Goal: Task Accomplishment & Management: Manage account settings

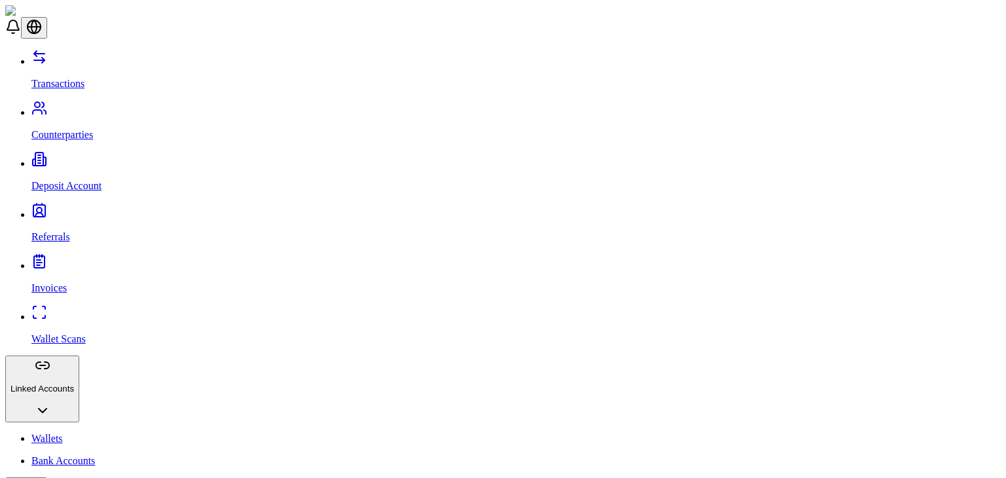
click at [73, 433] on link "Wallets" at bounding box center [516, 439] width 970 height 12
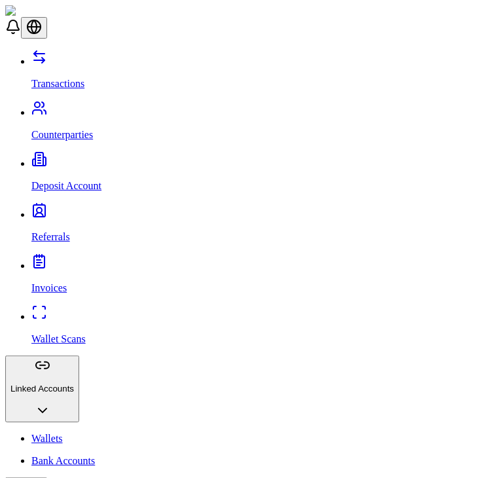
click at [299, 49] on div at bounding box center [251, 49] width 492 height 0
drag, startPoint x: 16, startPoint y: 85, endPoint x: 21, endPoint y: 79, distance: 7.0
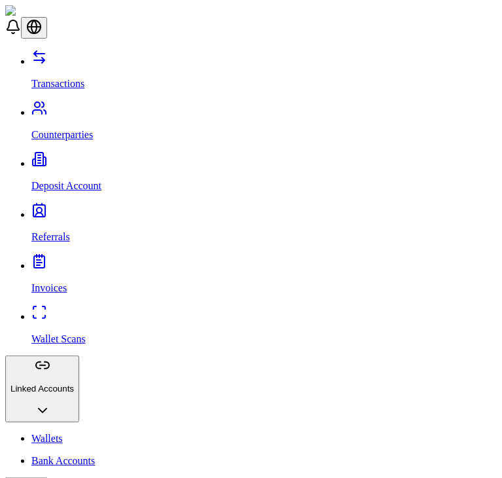
click at [275, 49] on div at bounding box center [251, 49] width 492 height 0
click at [349, 49] on div at bounding box center [251, 49] width 492 height 0
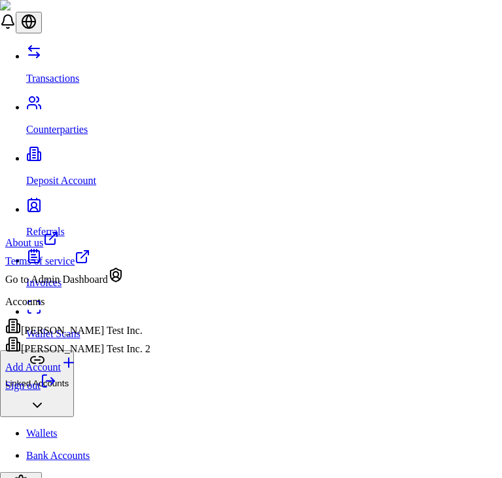
click at [71, 392] on div "Sign out" at bounding box center [77, 382] width 145 height 18
click at [56, 391] on link "Sign out" at bounding box center [30, 385] width 51 height 11
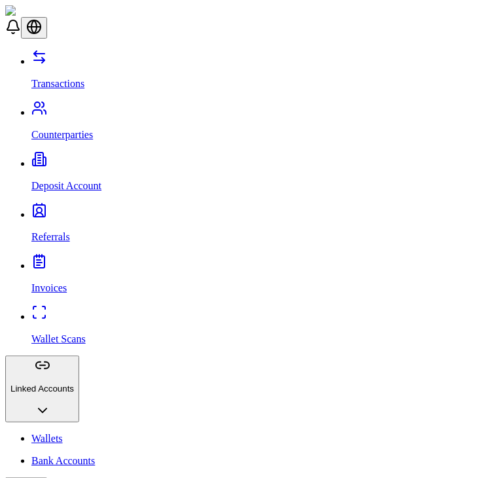
click at [71, 107] on link "Counterparties" at bounding box center [264, 124] width 466 height 34
drag, startPoint x: 14, startPoint y: 70, endPoint x: 22, endPoint y: 79, distance: 12.1
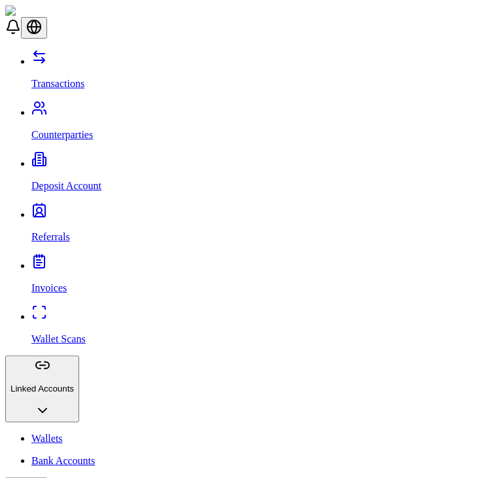
click at [288, 49] on div at bounding box center [251, 49] width 492 height 0
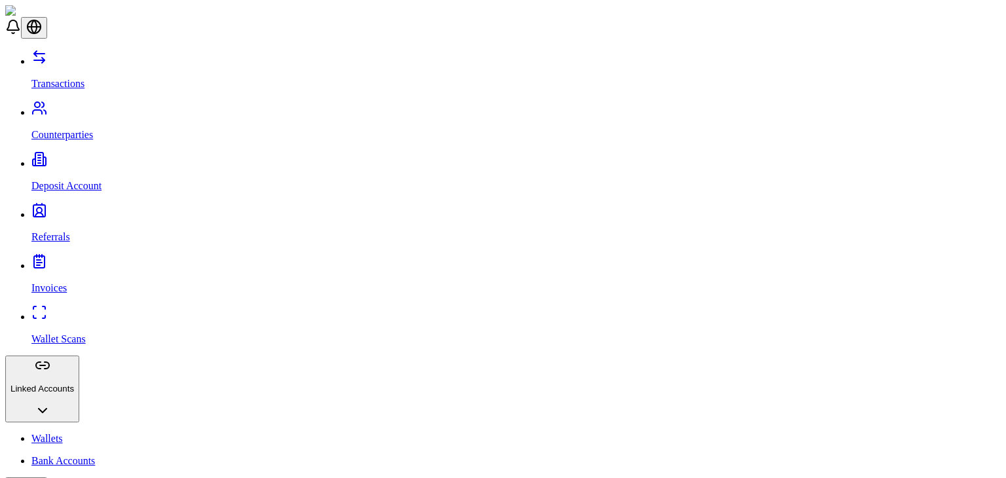
click at [97, 67] on link "Transactions" at bounding box center [516, 73] width 970 height 34
click at [102, 107] on link "Counterparties" at bounding box center [516, 124] width 970 height 34
click at [91, 73] on link "Transactions" at bounding box center [516, 73] width 970 height 34
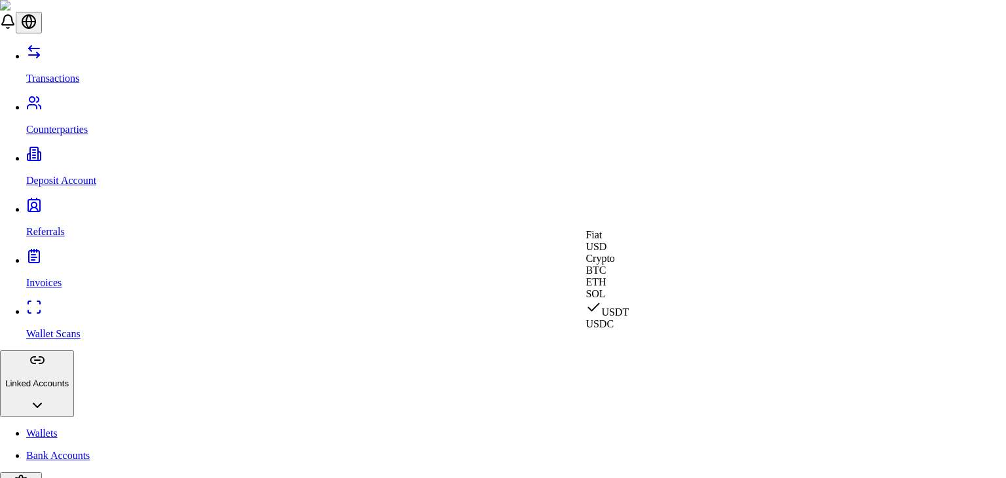
select select "***"
select select "****"
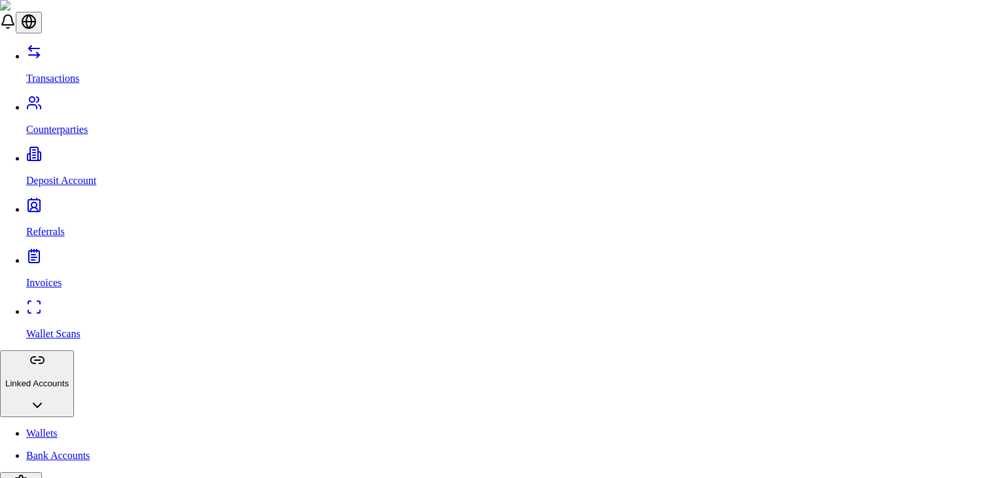
drag, startPoint x: 387, startPoint y: 229, endPoint x: 393, endPoint y: 214, distance: 16.4
type input "***"
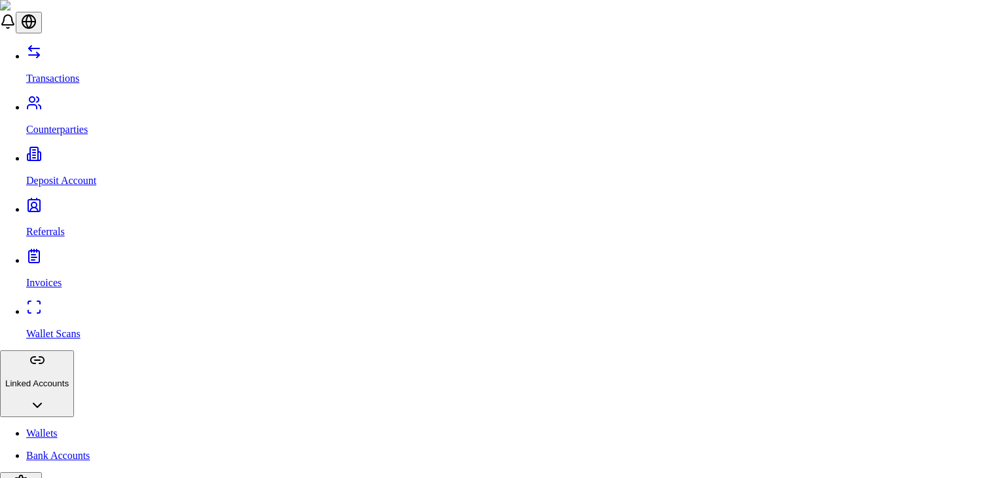
drag, startPoint x: 523, startPoint y: 117, endPoint x: 496, endPoint y: 141, distance: 36.7
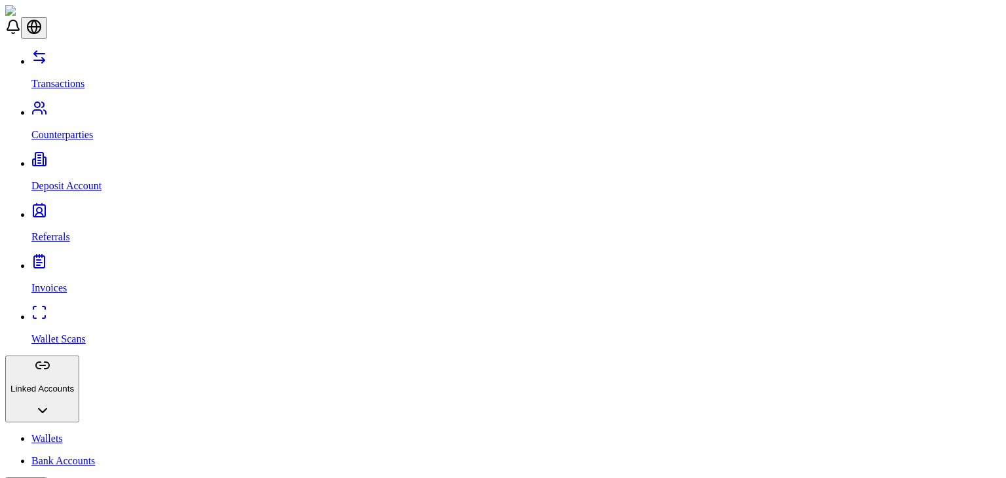
click at [79, 107] on link "Counterparties" at bounding box center [516, 124] width 970 height 34
click at [81, 158] on link "Deposit Account" at bounding box center [516, 175] width 970 height 34
click at [79, 209] on link "Referrals" at bounding box center [516, 226] width 970 height 34
click at [48, 68] on link "Transactions" at bounding box center [516, 73] width 970 height 34
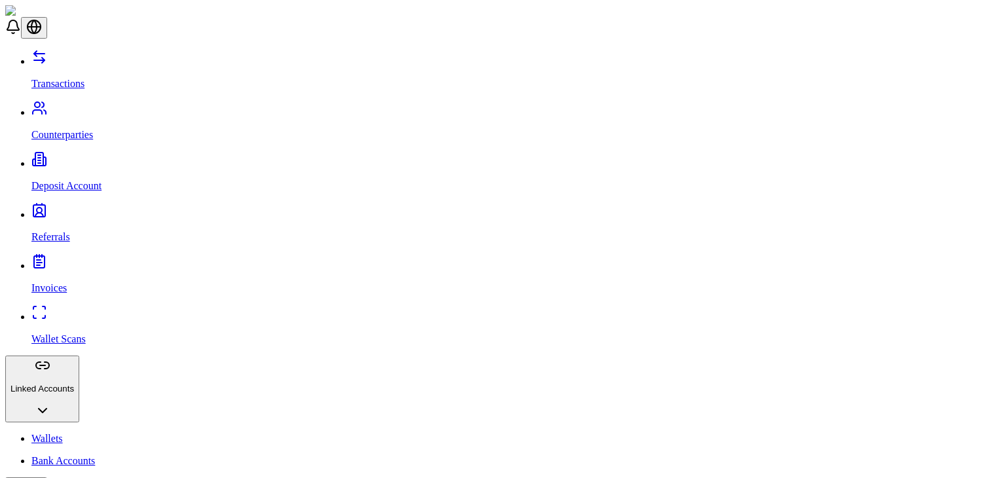
click at [31, 56] on link "Transactions" at bounding box center [516, 73] width 970 height 34
click at [113, 63] on link "Transactions" at bounding box center [516, 73] width 970 height 34
click at [69, 71] on link "Transactions" at bounding box center [516, 73] width 970 height 34
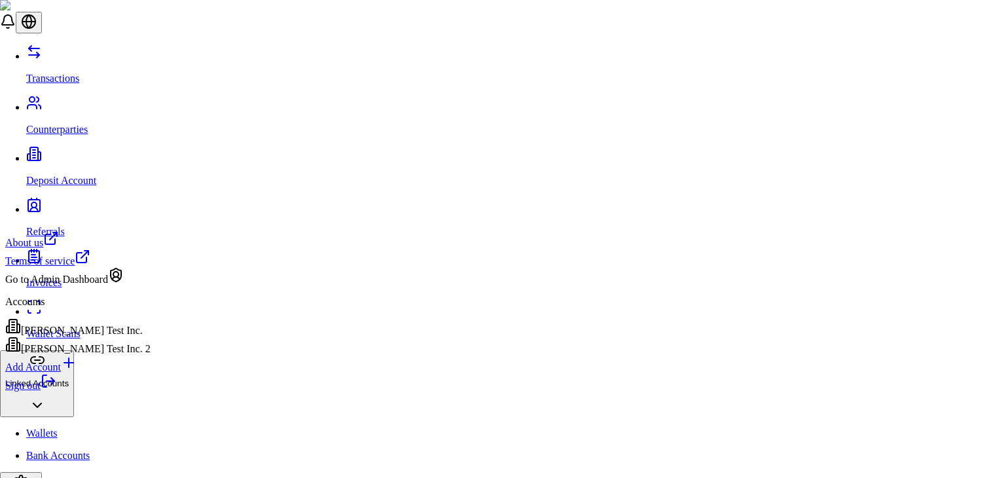
click at [113, 355] on div "[PERSON_NAME] Test Inc. 2" at bounding box center [77, 346] width 145 height 18
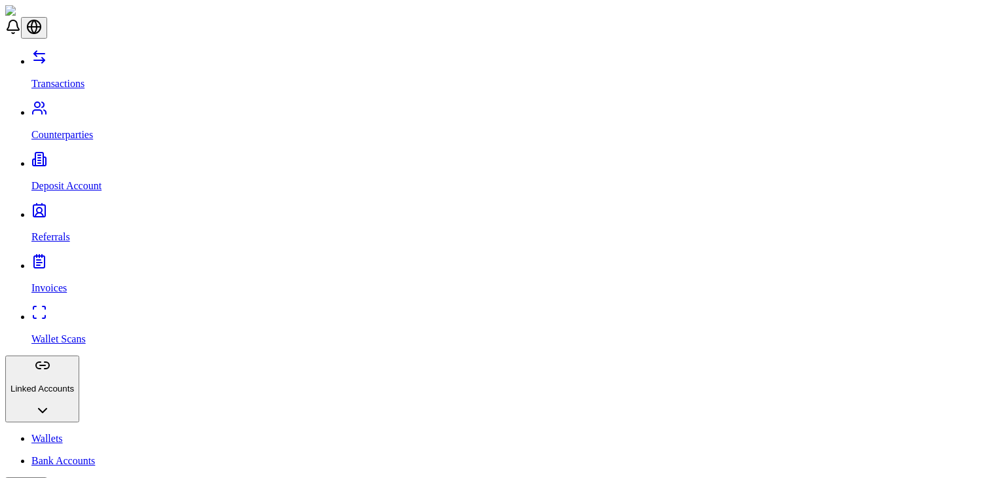
click at [102, 180] on p "Deposit Account" at bounding box center [516, 186] width 970 height 12
click at [105, 158] on link "Deposit Account" at bounding box center [516, 175] width 970 height 34
click at [94, 71] on link "Transactions" at bounding box center [516, 73] width 970 height 34
click at [66, 181] on div "Transactions Counterparties Deposit Account Referrals Invoices Wallet Scans Lin…" at bounding box center [503, 344] width 996 height 590
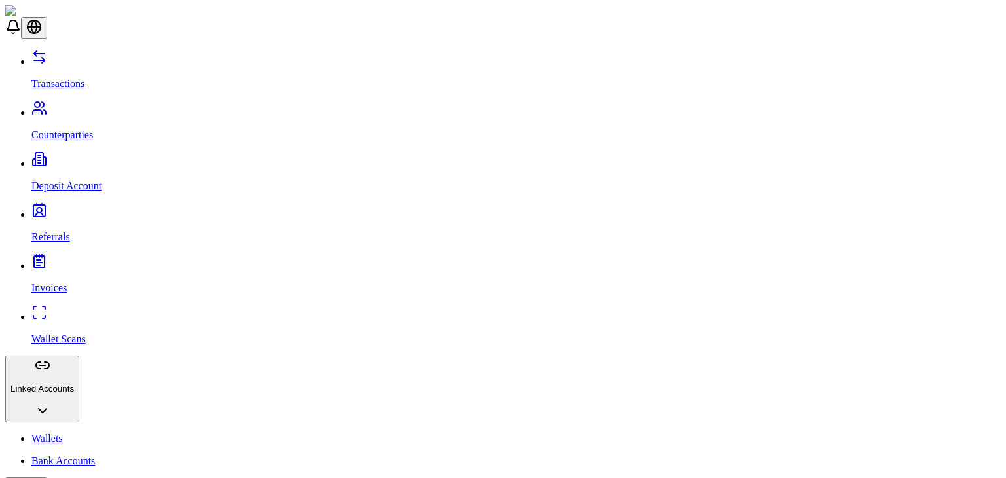
click at [66, 311] on link "Wallet Scans" at bounding box center [516, 328] width 970 height 34
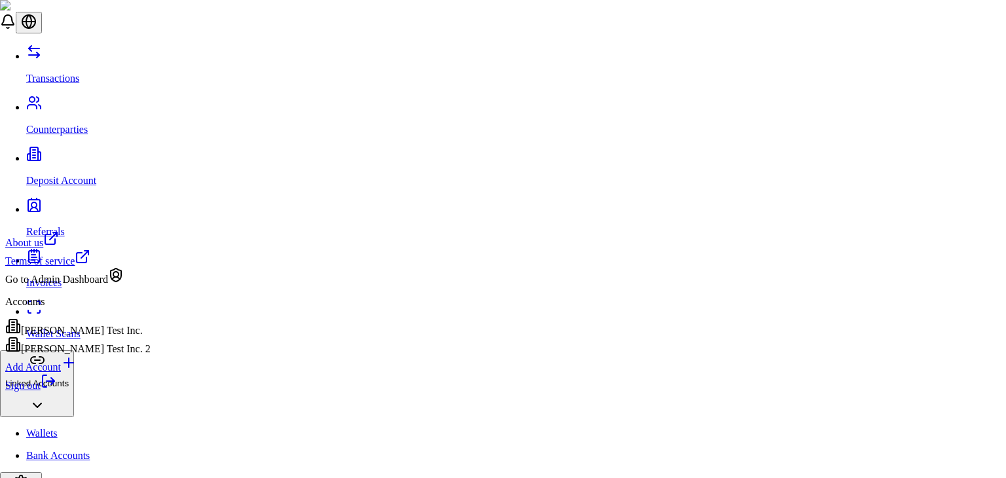
click at [56, 391] on link "Sign out" at bounding box center [30, 385] width 51 height 11
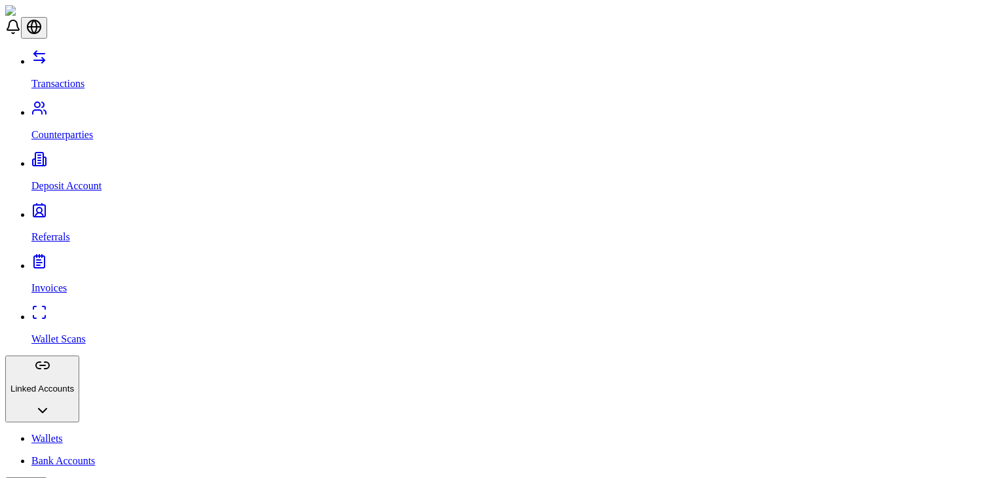
click at [64, 107] on link "Counterparties" at bounding box center [516, 124] width 970 height 34
click at [52, 180] on p "Deposit Account" at bounding box center [516, 186] width 970 height 12
click at [76, 209] on link "Referrals" at bounding box center [516, 226] width 970 height 34
click at [73, 69] on link "Transactions" at bounding box center [516, 73] width 970 height 34
click at [66, 433] on link "Wallets" at bounding box center [516, 439] width 970 height 12
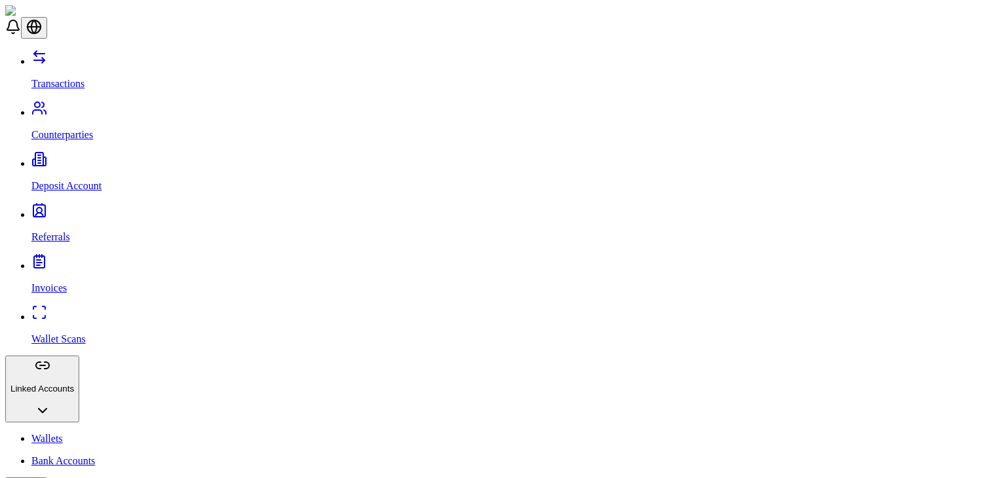
click at [39, 78] on p "Transactions" at bounding box center [516, 84] width 970 height 12
click at [62, 333] on p "Wallet Scans" at bounding box center [516, 339] width 970 height 12
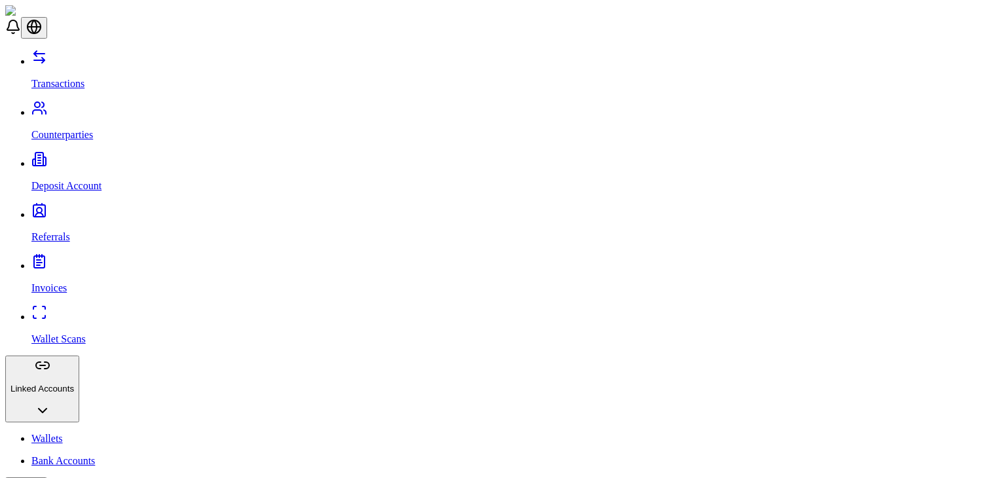
click at [93, 455] on link "Bank Accounts" at bounding box center [516, 461] width 970 height 12
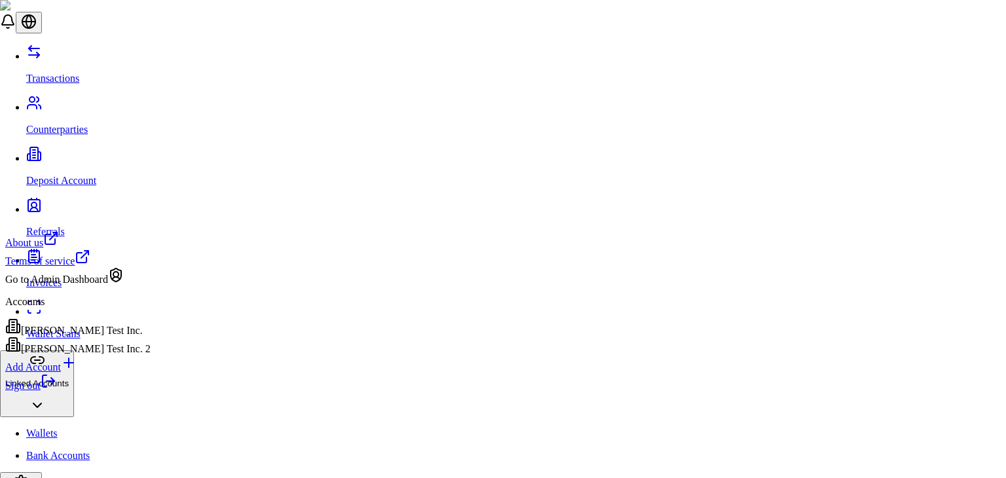
click at [56, 391] on link "Sign out" at bounding box center [30, 385] width 51 height 11
